Goal: Task Accomplishment & Management: Manage account settings

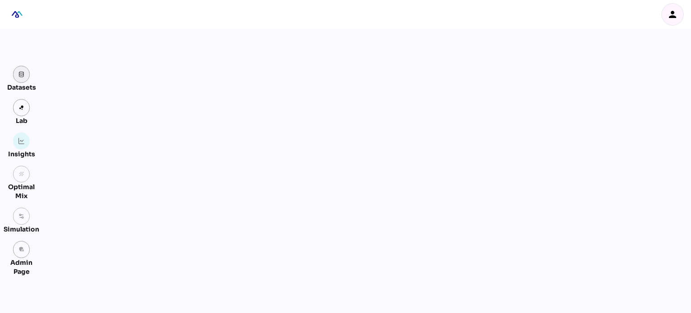
click at [22, 77] on img at bounding box center [21, 74] width 6 height 6
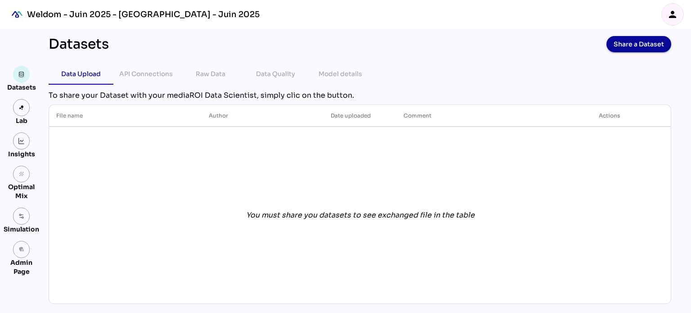
click at [671, 12] on icon "person" at bounding box center [672, 14] width 11 height 11
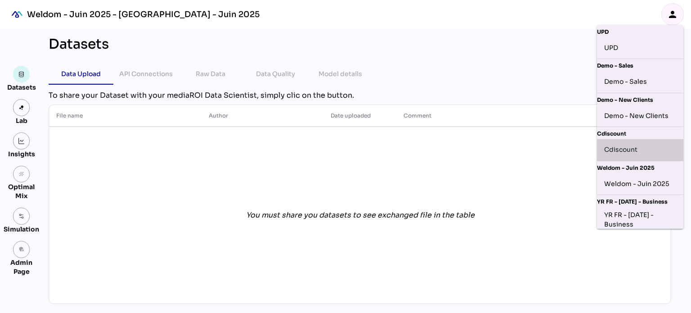
click at [635, 154] on div "Cdiscount" at bounding box center [640, 150] width 72 height 14
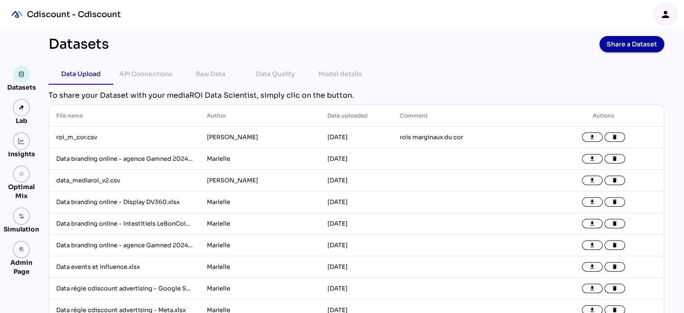
click at [667, 19] on icon "person" at bounding box center [666, 14] width 11 height 11
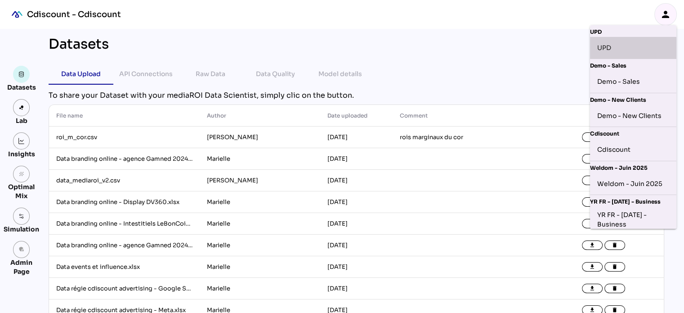
click at [624, 45] on div "UPD" at bounding box center [634, 48] width 72 height 14
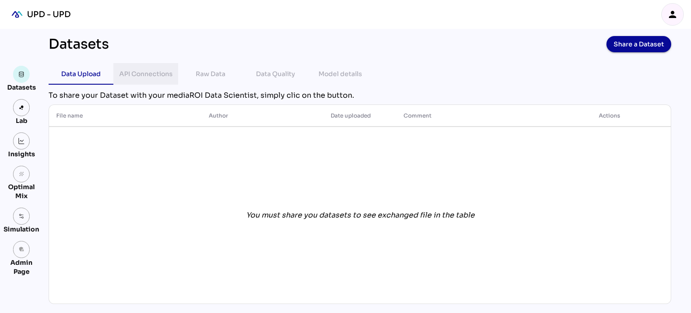
click at [164, 76] on div "API Connections" at bounding box center [146, 73] width 54 height 11
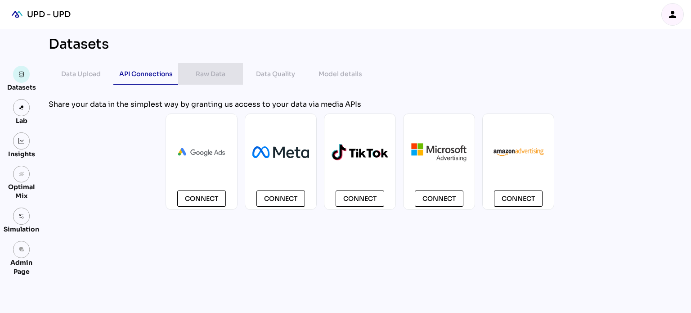
click at [197, 73] on div "Raw Data" at bounding box center [211, 73] width 30 height 11
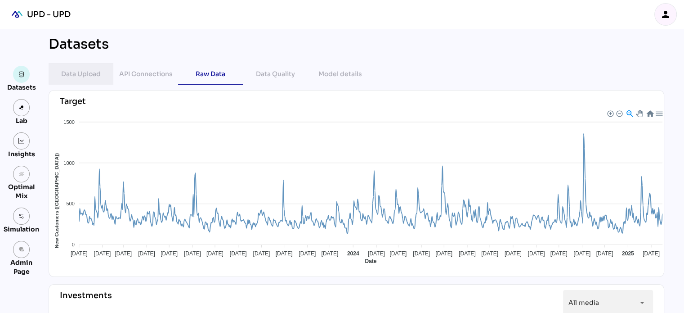
click at [90, 72] on div "Data Upload" at bounding box center [81, 73] width 40 height 11
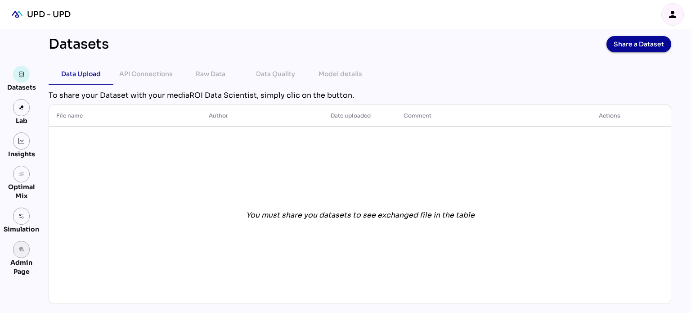
click at [20, 248] on icon "admin_panel_settings" at bounding box center [21, 249] width 6 height 6
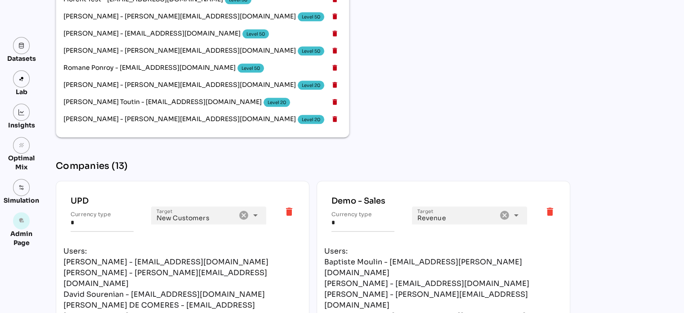
scroll to position [1227, 0]
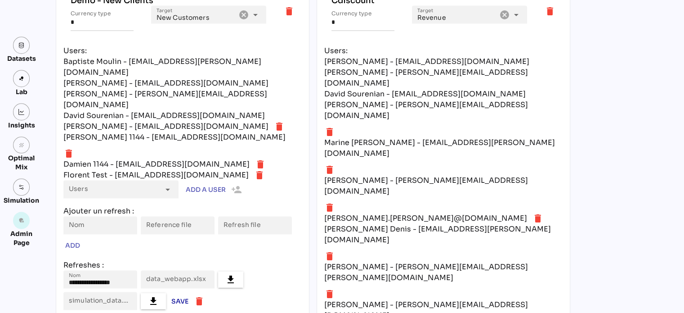
scroll to position [1728, 0]
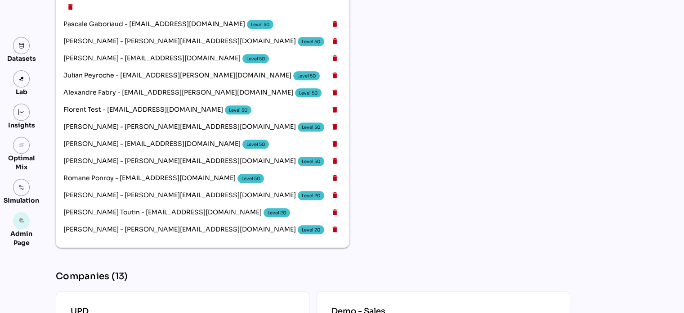
scroll to position [1049, 0]
